Goal: Transaction & Acquisition: Book appointment/travel/reservation

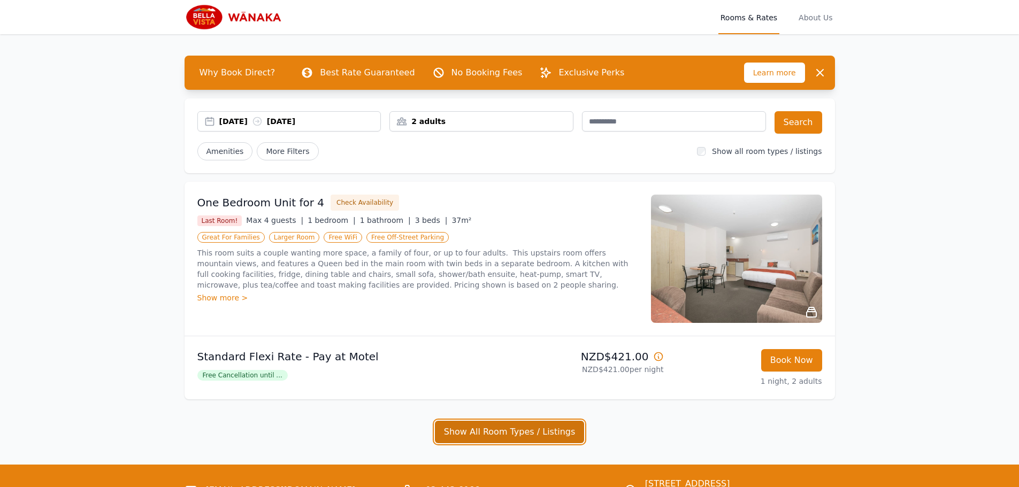
click at [509, 436] on button "Show All Room Types / Listings" at bounding box center [510, 432] width 150 height 22
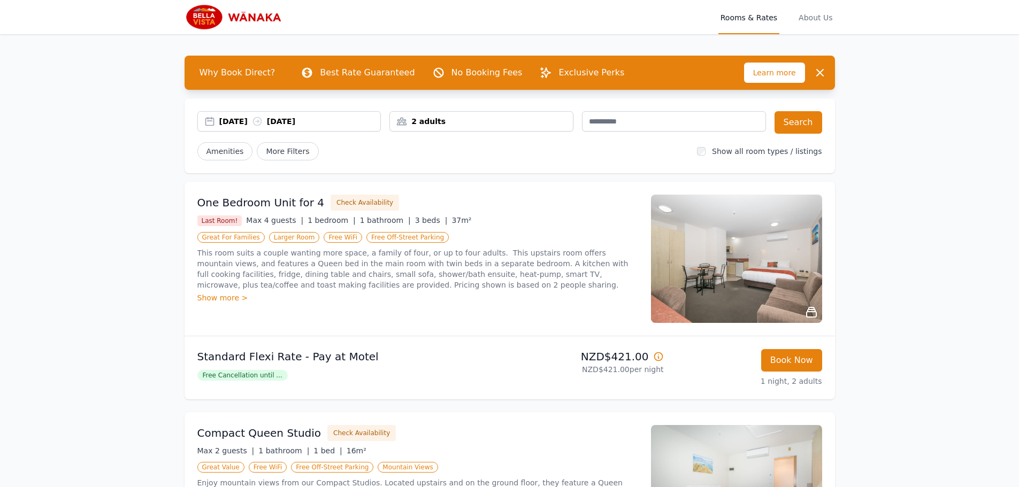
click at [716, 255] on img at bounding box center [736, 259] width 171 height 128
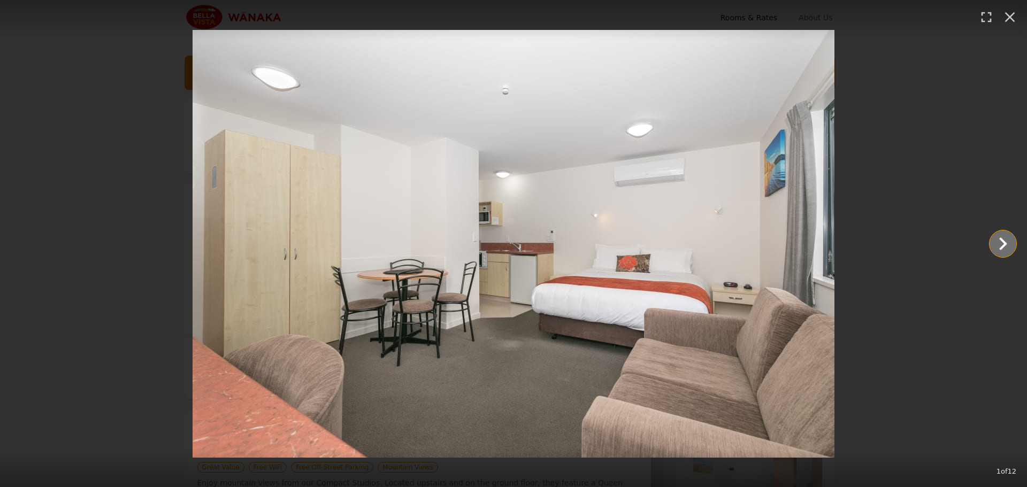
click at [1005, 247] on icon "Show slide 2 of 12" at bounding box center [1003, 244] width 26 height 26
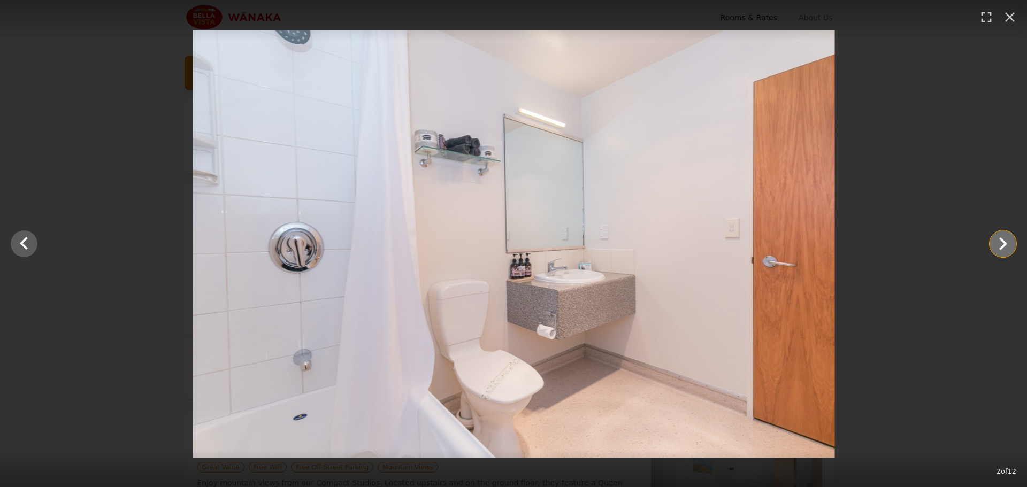
click at [1005, 247] on icon "Show slide 3 of 12" at bounding box center [1003, 244] width 26 height 26
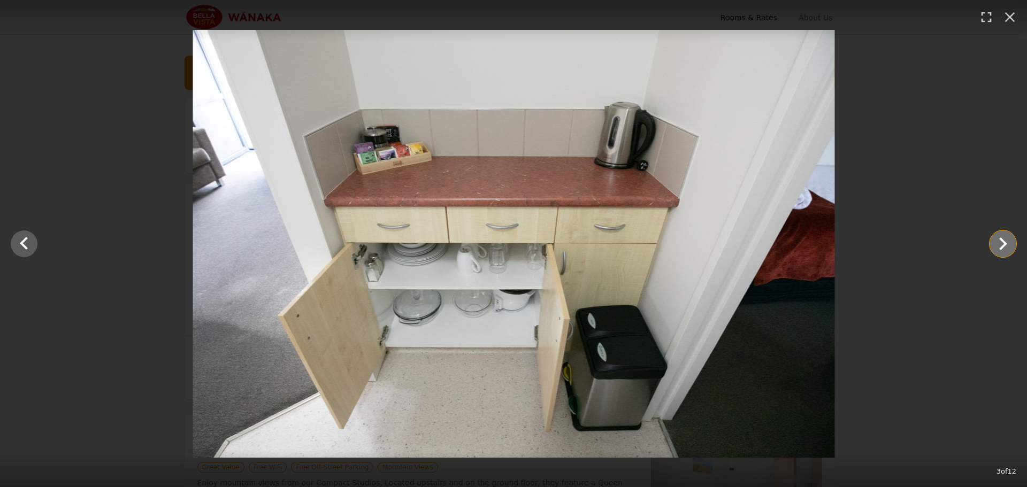
click at [1005, 247] on icon "Show slide 4 of 12" at bounding box center [1003, 244] width 26 height 26
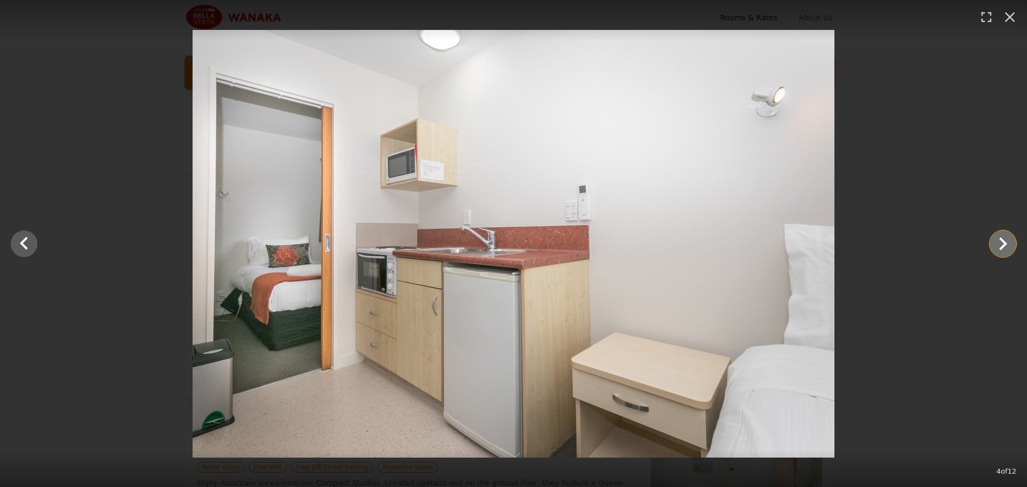
click at [1005, 247] on icon "Show slide 5 of 12" at bounding box center [1003, 244] width 26 height 26
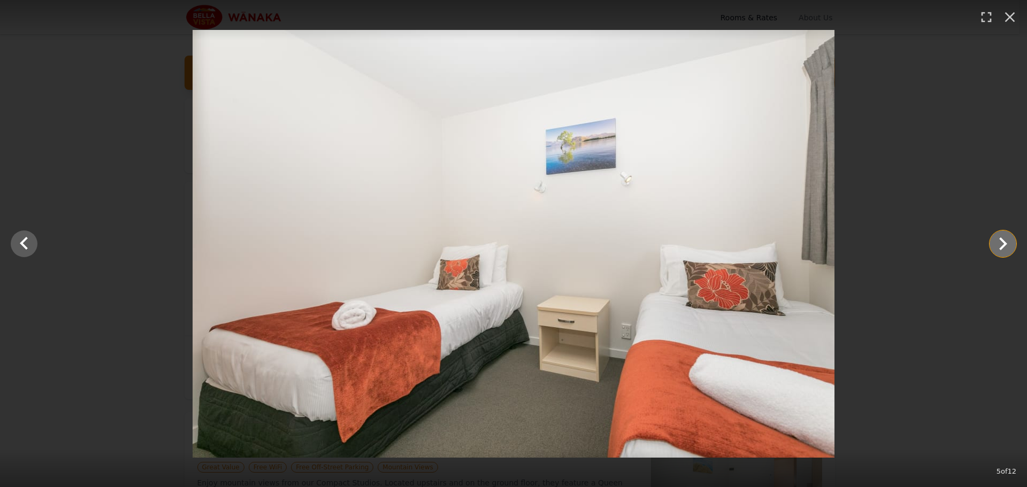
click at [1005, 247] on icon "Show slide 6 of 12" at bounding box center [1003, 244] width 26 height 26
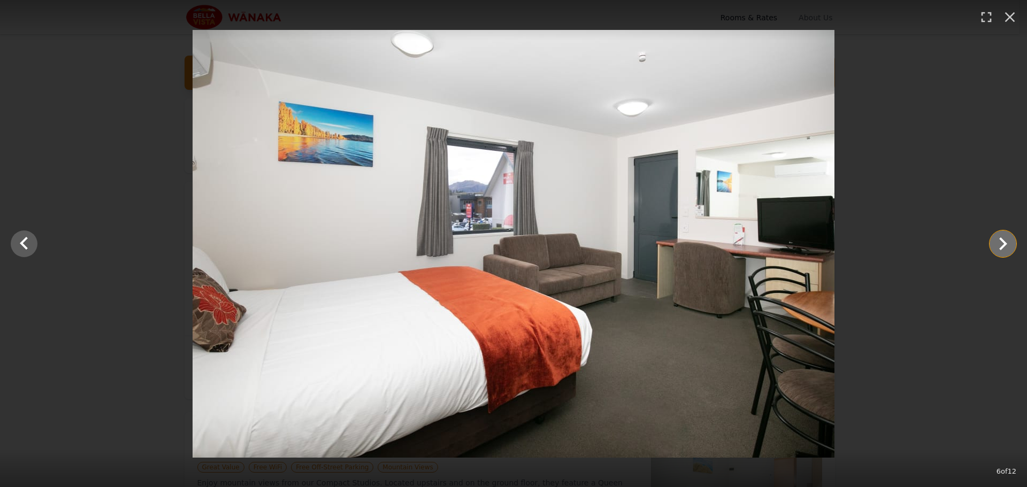
click at [1005, 247] on icon "Show slide 7 of 12" at bounding box center [1003, 244] width 26 height 26
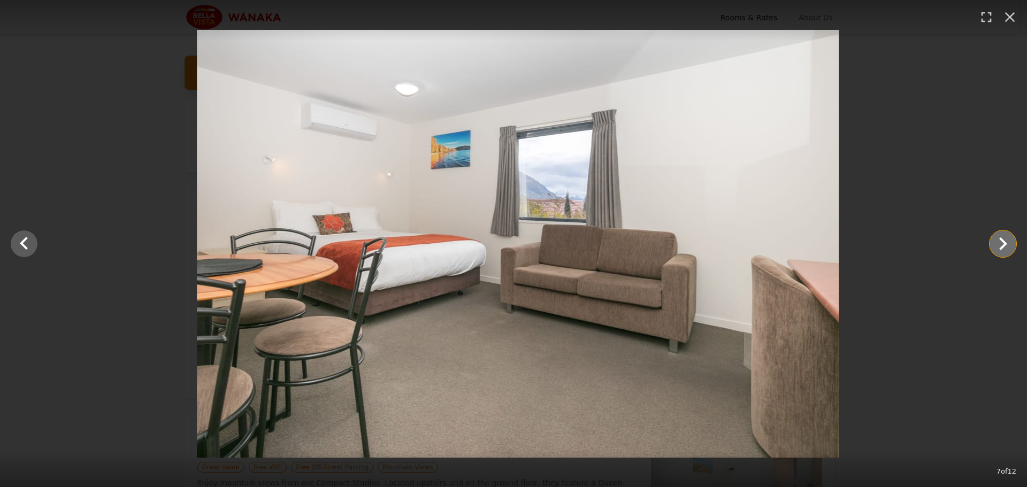
click at [1005, 247] on icon "Show slide 8 of 12" at bounding box center [1003, 244] width 26 height 26
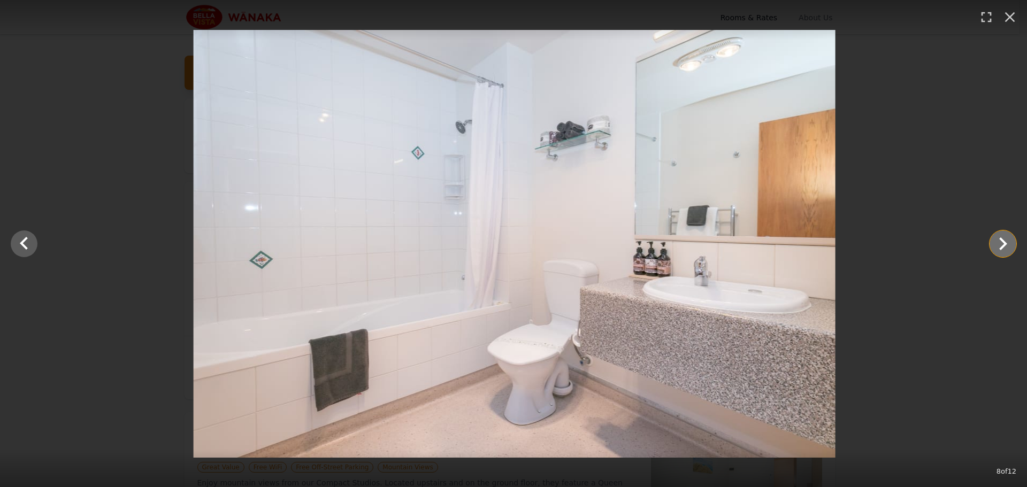
click at [1005, 247] on icon "Show slide 9 of 12" at bounding box center [1003, 244] width 26 height 26
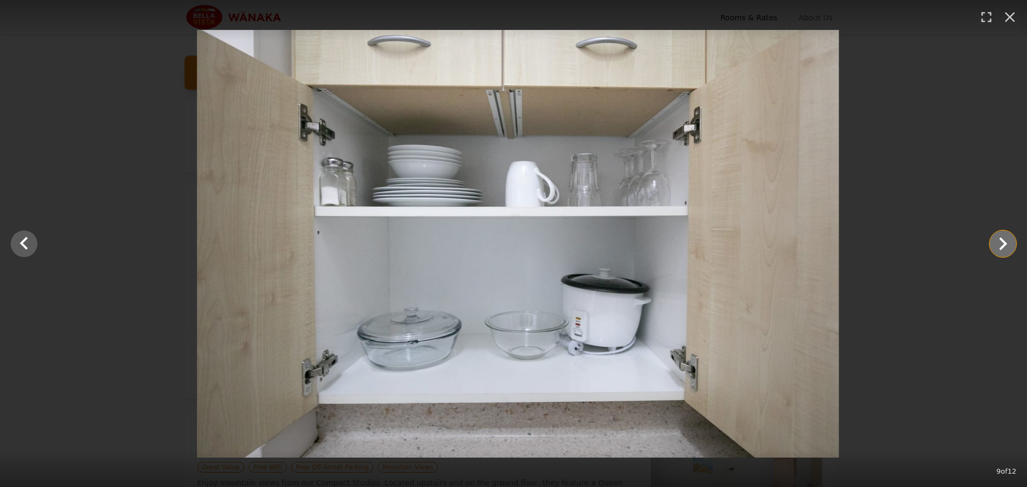
click at [1005, 247] on icon "Show slide 10 of 12" at bounding box center [1003, 244] width 26 height 26
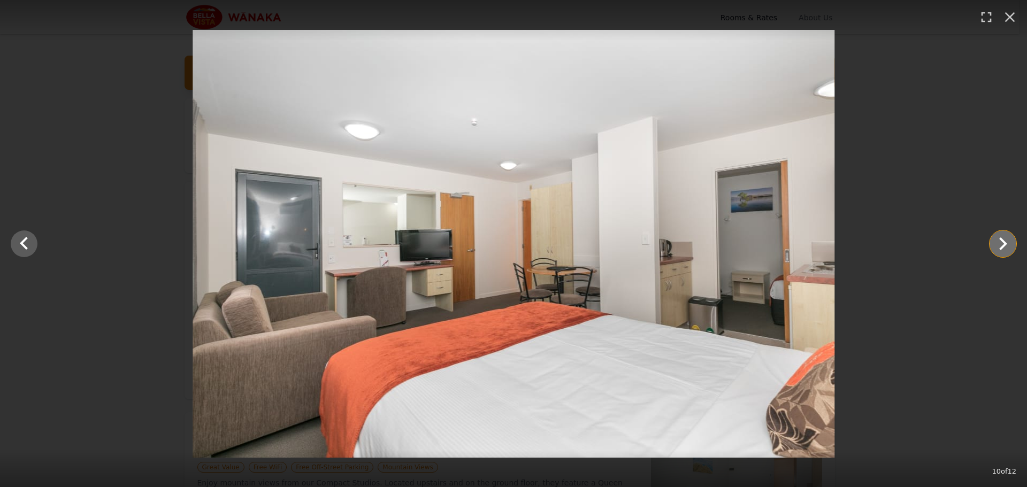
click at [1005, 247] on icon "Show slide 11 of 12" at bounding box center [1003, 244] width 26 height 26
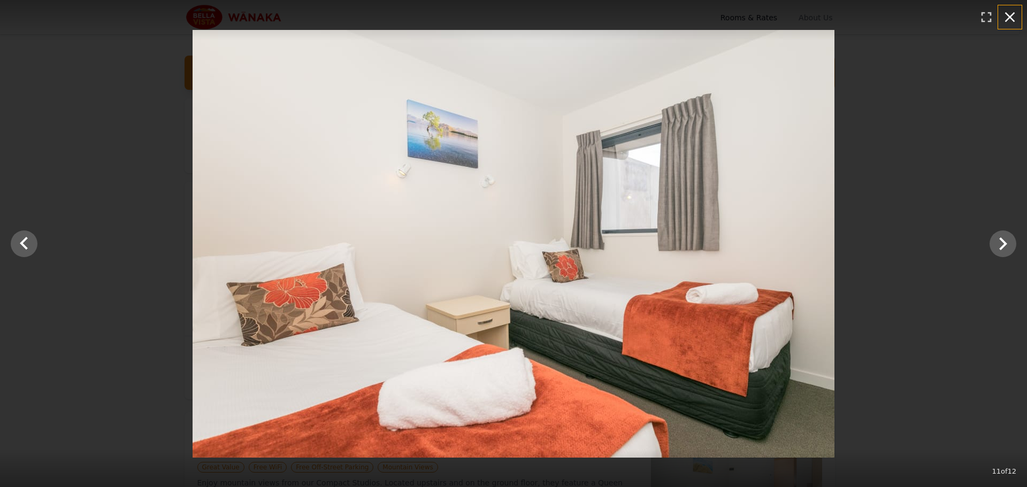
click at [1008, 17] on icon "button" at bounding box center [1009, 17] width 17 height 17
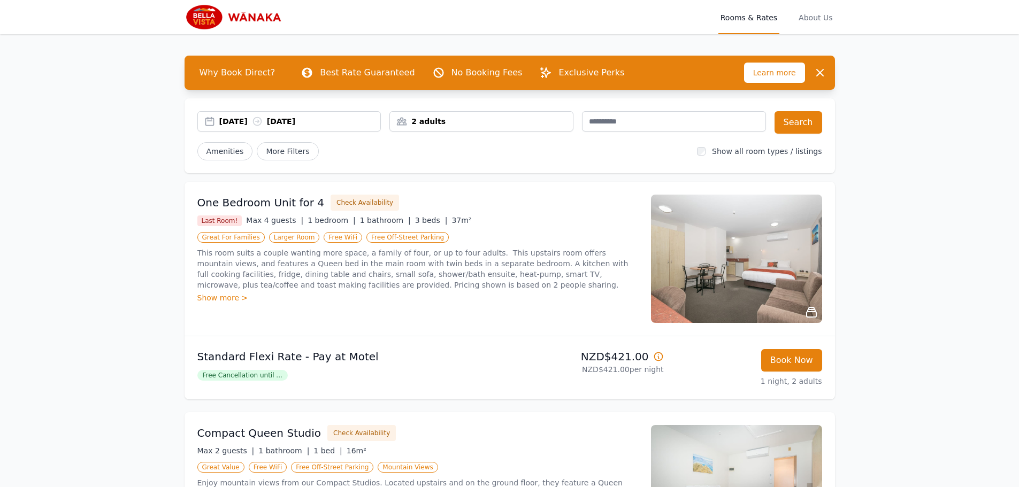
click at [253, 374] on span "Free Cancellation until ..." at bounding box center [242, 375] width 90 height 11
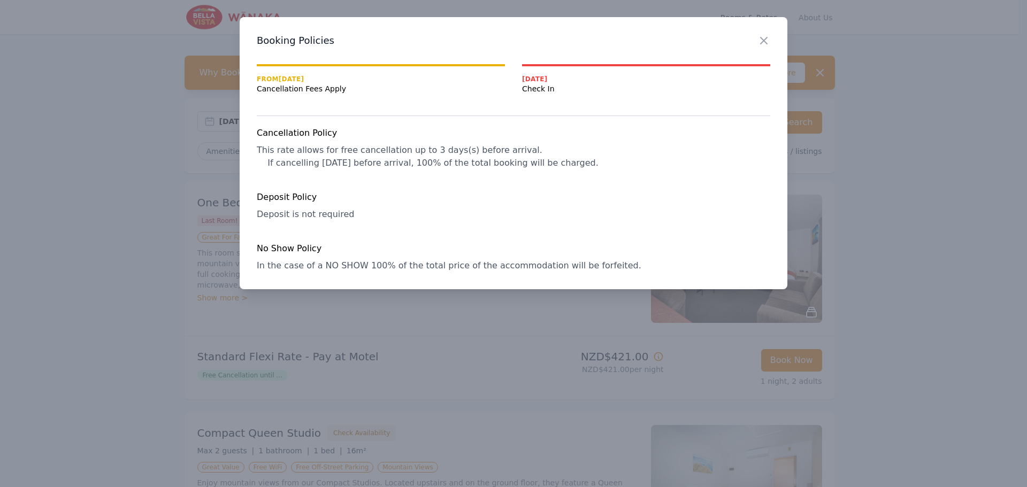
click at [891, 181] on div at bounding box center [513, 243] width 1027 height 487
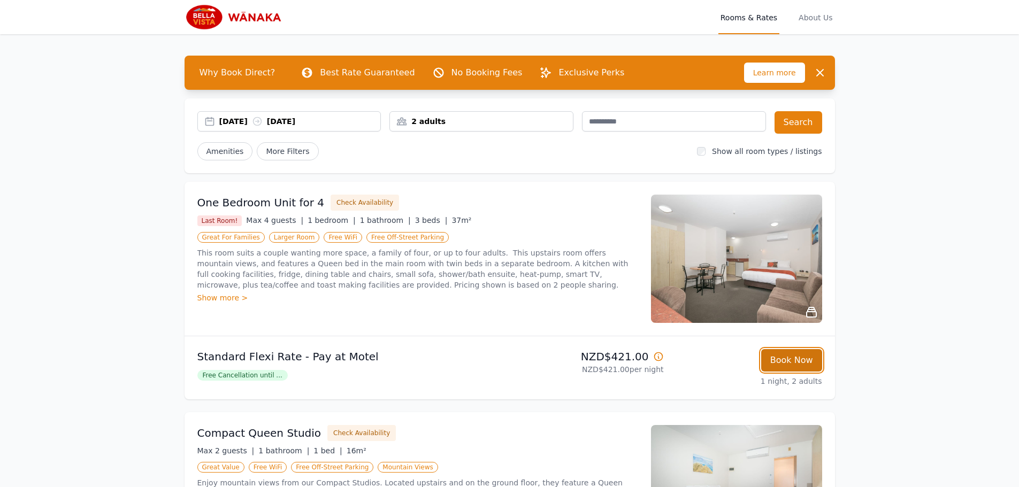
click at [790, 360] on button "Book Now" at bounding box center [791, 360] width 61 height 22
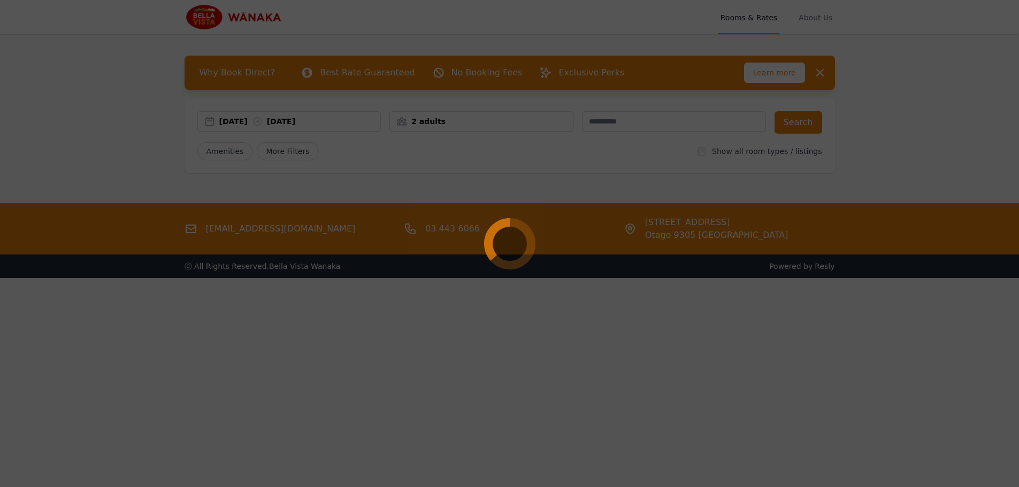
select select "**"
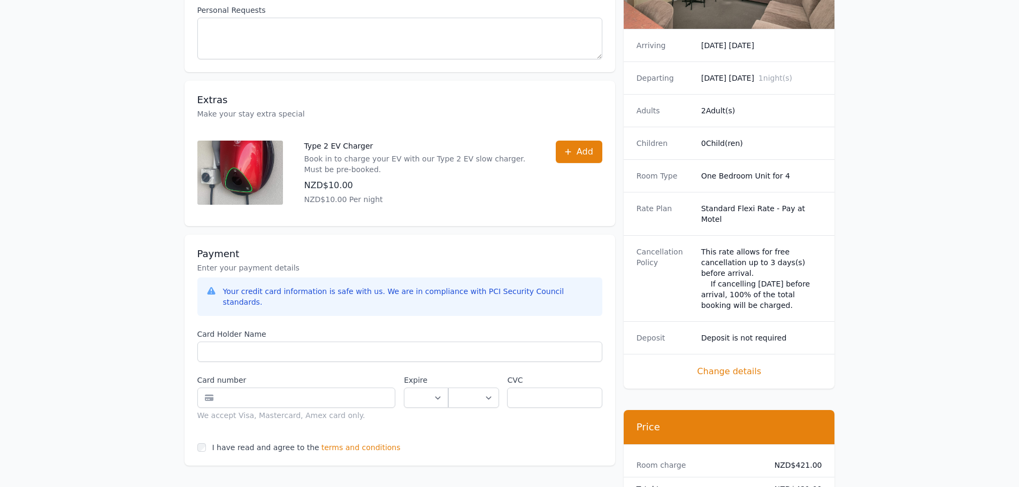
scroll to position [161, 0]
